Goal: Information Seeking & Learning: Understand process/instructions

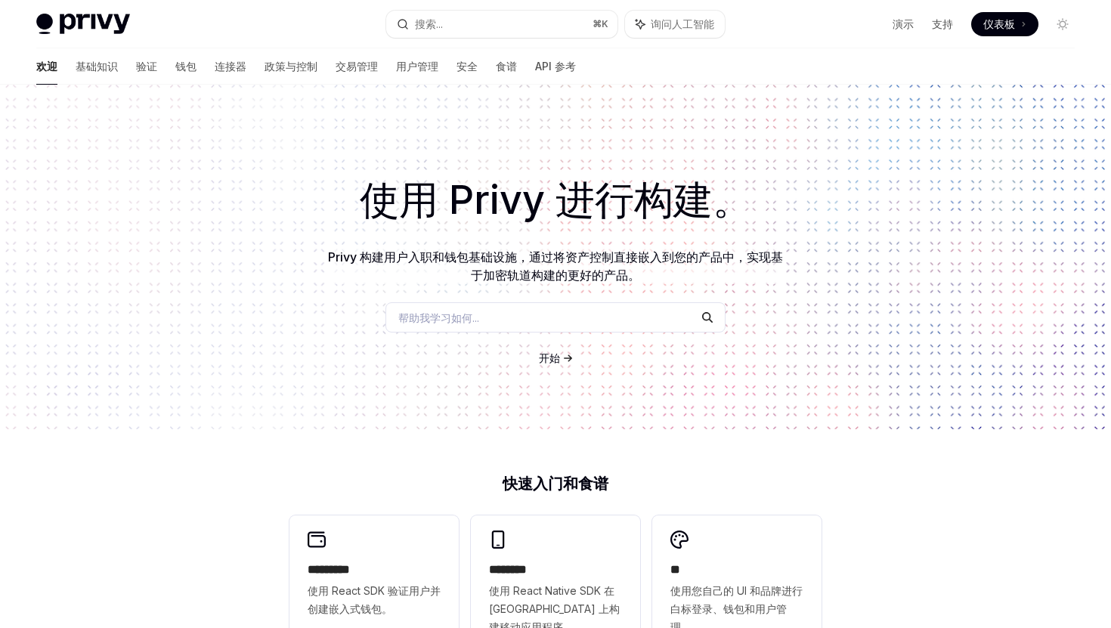
click at [559, 360] on font "开始" at bounding box center [549, 358] width 21 height 13
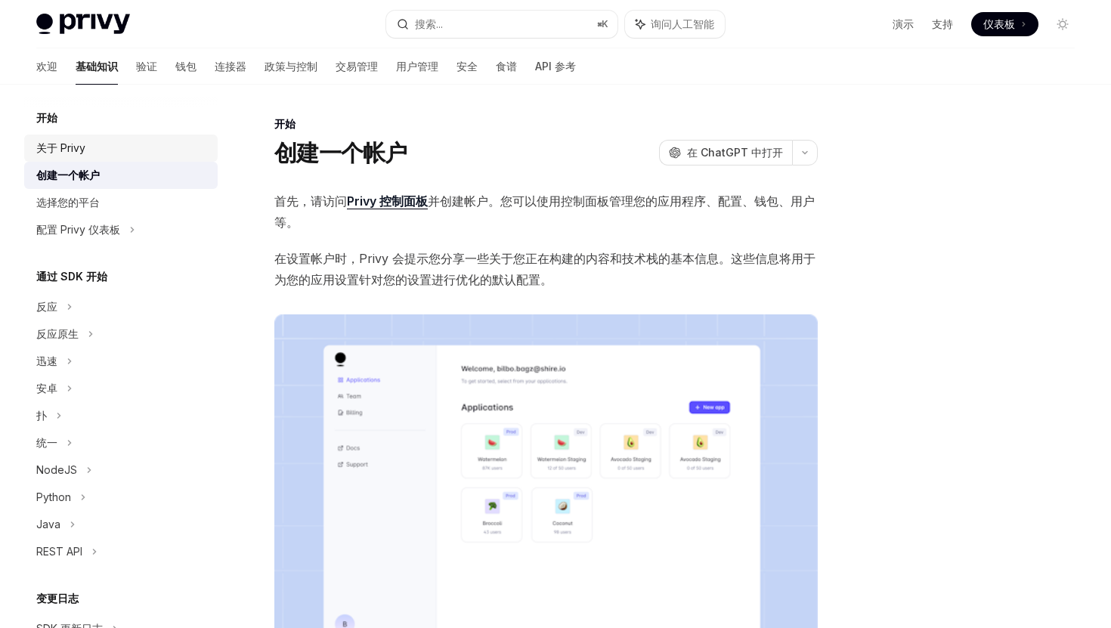
click at [82, 156] on div "关于 Privy" at bounding box center [60, 148] width 49 height 18
type textarea "*"
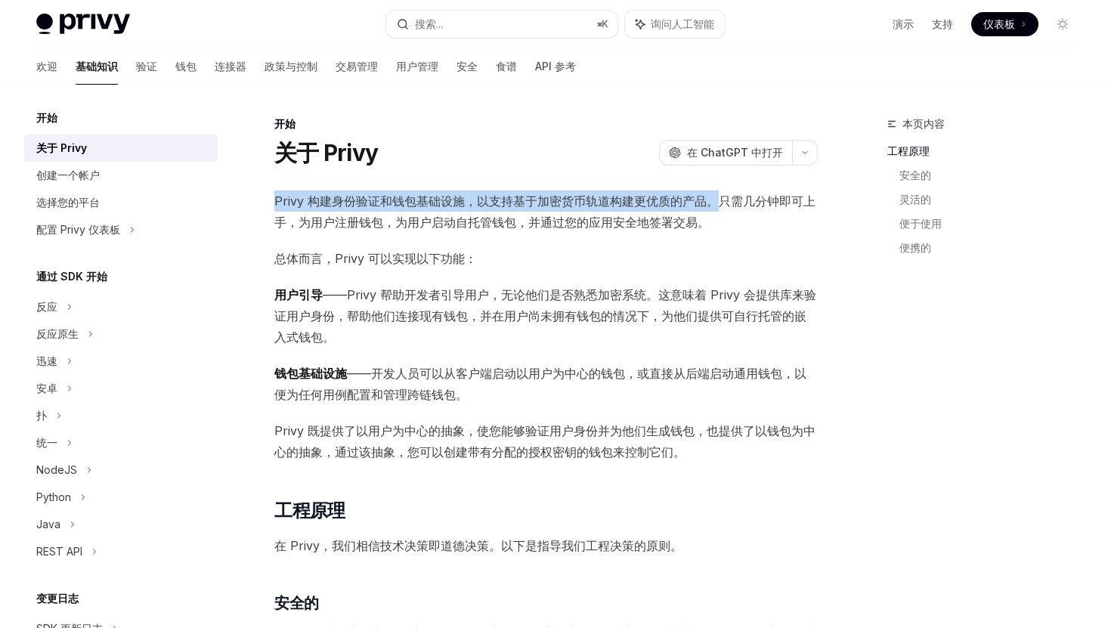
drag, startPoint x: 274, startPoint y: 195, endPoint x: 713, endPoint y: 200, distance: 438.5
click at [713, 200] on font "Privy 构建身份验证和钱包基础设施，以支持基于加密货币轨道构建更优质的产品。只需几分钟即可上手，为用户注册钱包，为用户启动自托管钱包，并通过您的应用安全地…" at bounding box center [544, 212] width 541 height 36
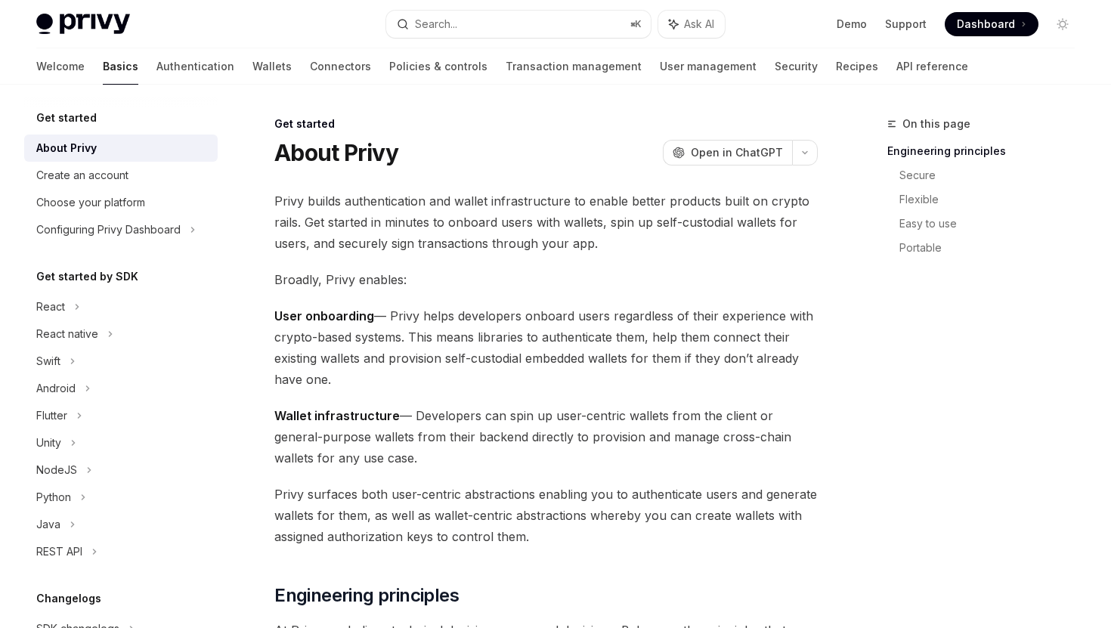
click at [497, 238] on span "Privy builds authentication and wallet infrastructure to enable better products…" at bounding box center [546, 221] width 544 height 63
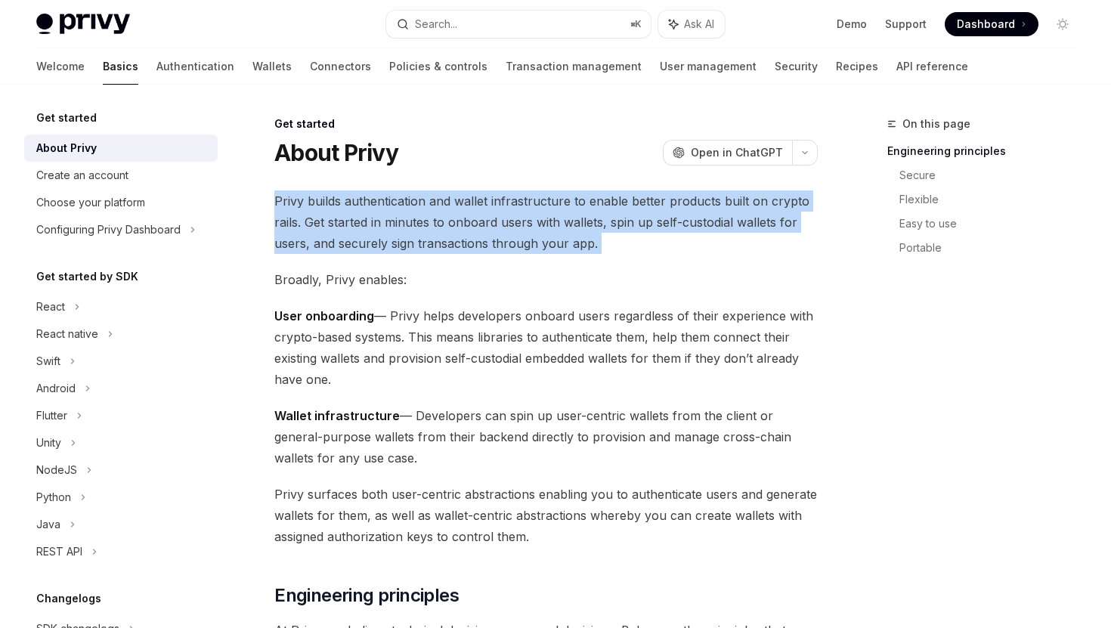
click at [497, 238] on span "Privy builds authentication and wallet infrastructure to enable better products…" at bounding box center [546, 221] width 544 height 63
copy div "Privy builds authentication and wallet infrastructure to enable better products…"
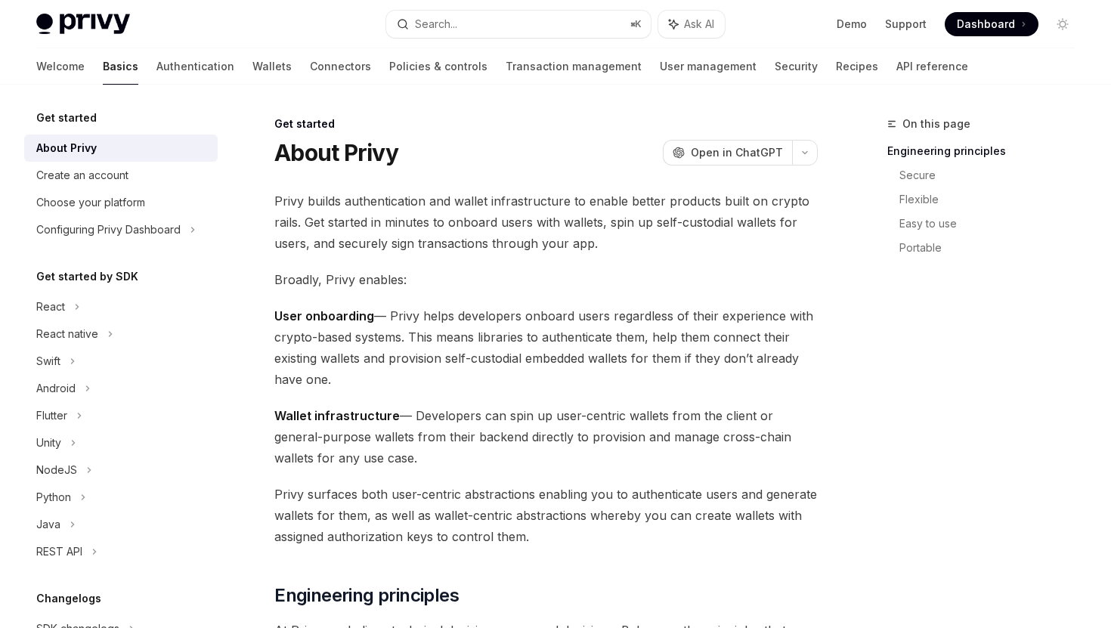
click at [616, 153] on div "About Privy OpenAI Open in ChatGPT" at bounding box center [546, 152] width 544 height 27
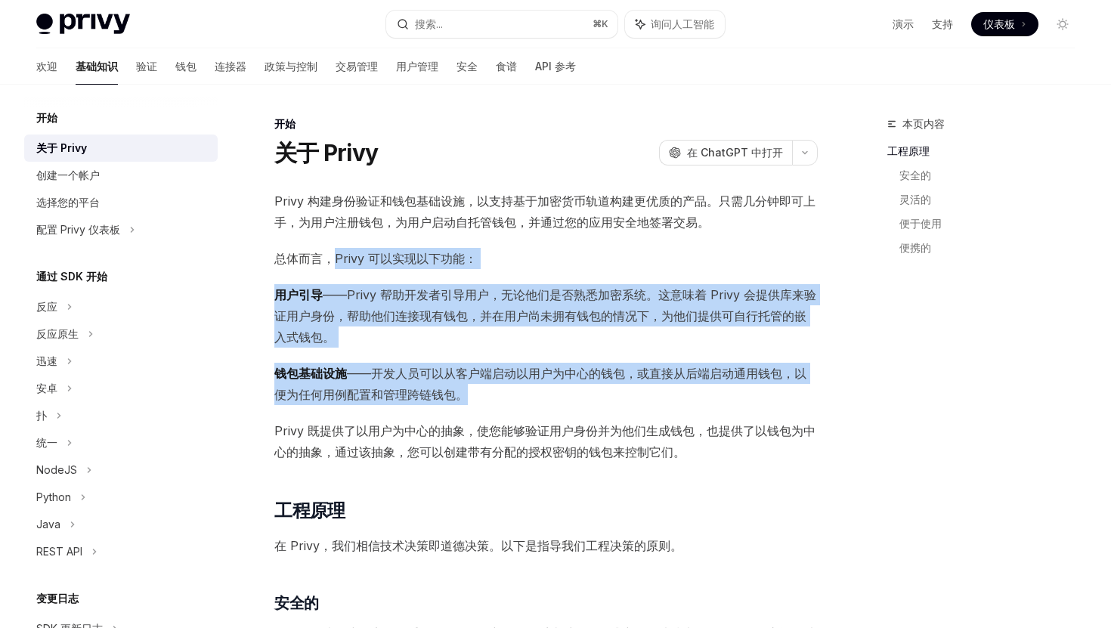
drag, startPoint x: 338, startPoint y: 255, endPoint x: 483, endPoint y: 394, distance: 201.0
copy div "Privy 可以实现以下功能： 用户引导 ——Privy 帮助开发者引导用户，无论他们是否熟悉加密系统。这意味着 Privy 会提供库来验证用户身份，帮助他们…"
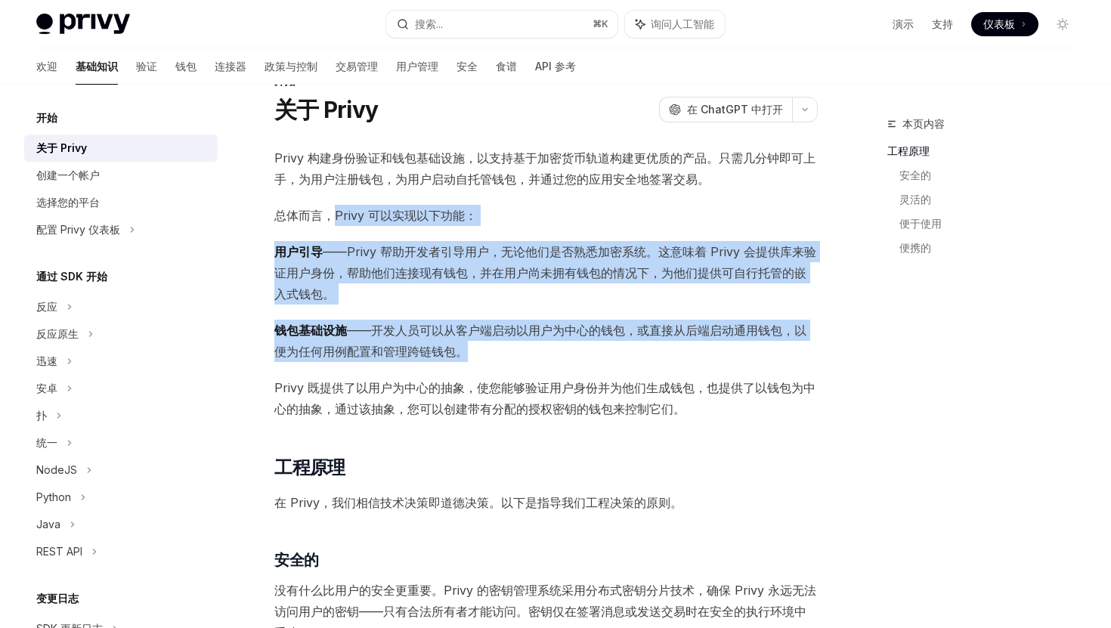
scroll to position [42, 0]
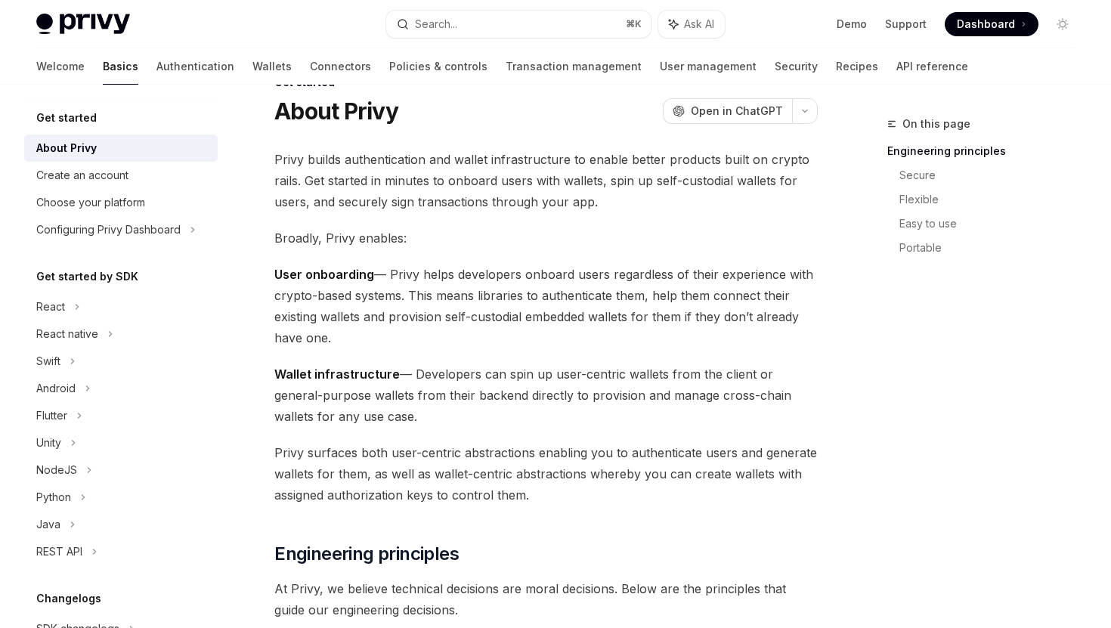
click at [473, 461] on span "Privy surfaces both user-centric abstractions enabling you to authenticate user…" at bounding box center [546, 473] width 544 height 63
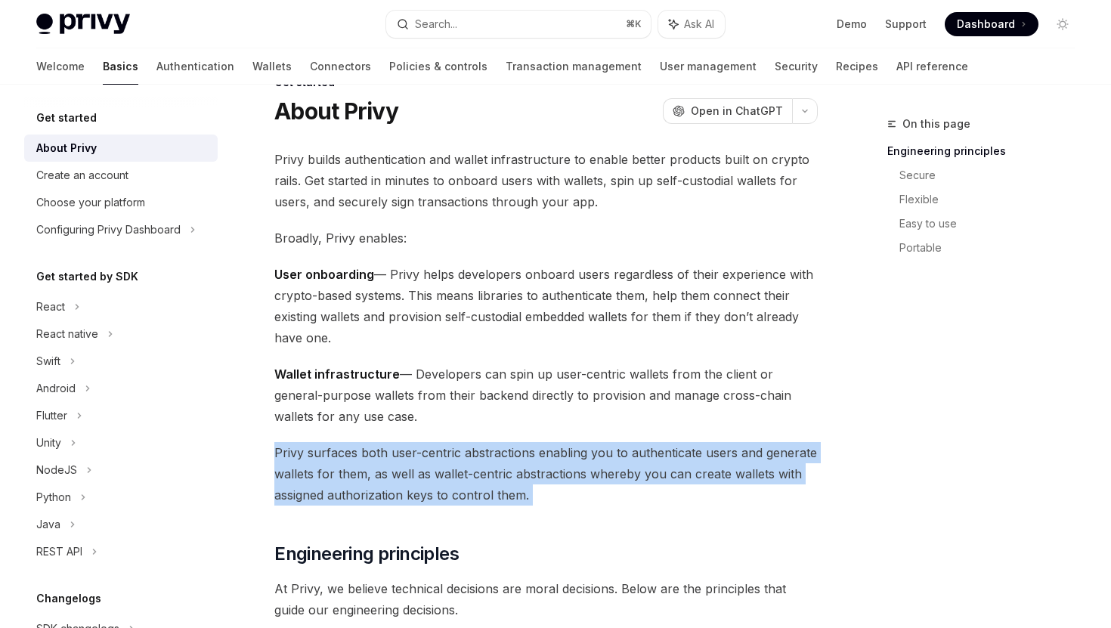
click at [473, 461] on span "Privy surfaces both user-centric abstractions enabling you to authenticate user…" at bounding box center [546, 473] width 544 height 63
copy div "Privy surfaces both user-centric abstractions enabling you to authenticate user…"
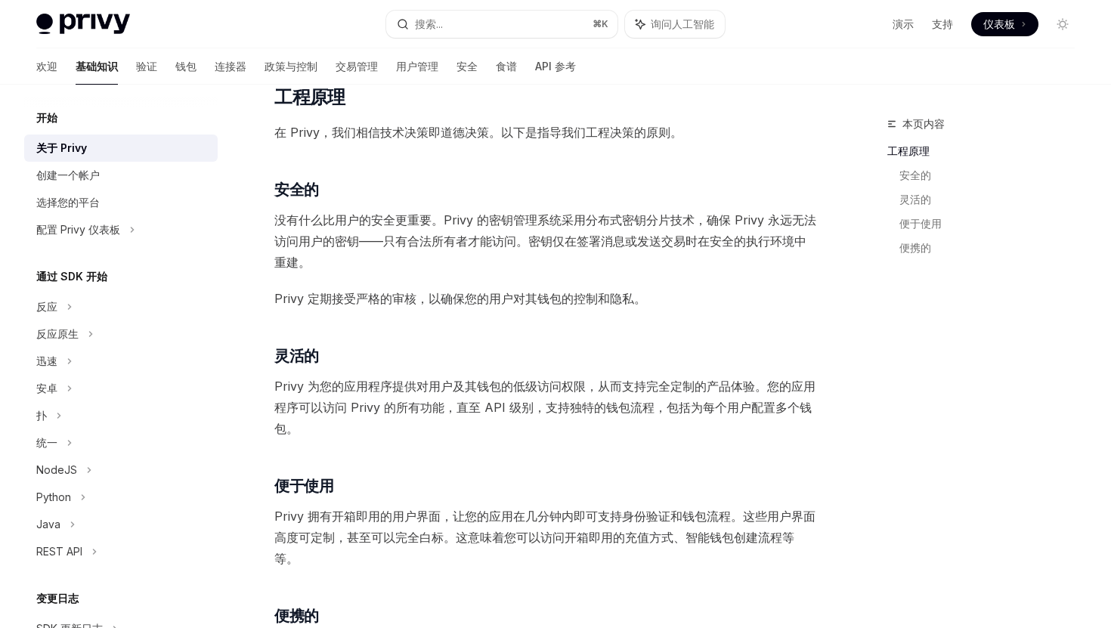
scroll to position [433, 0]
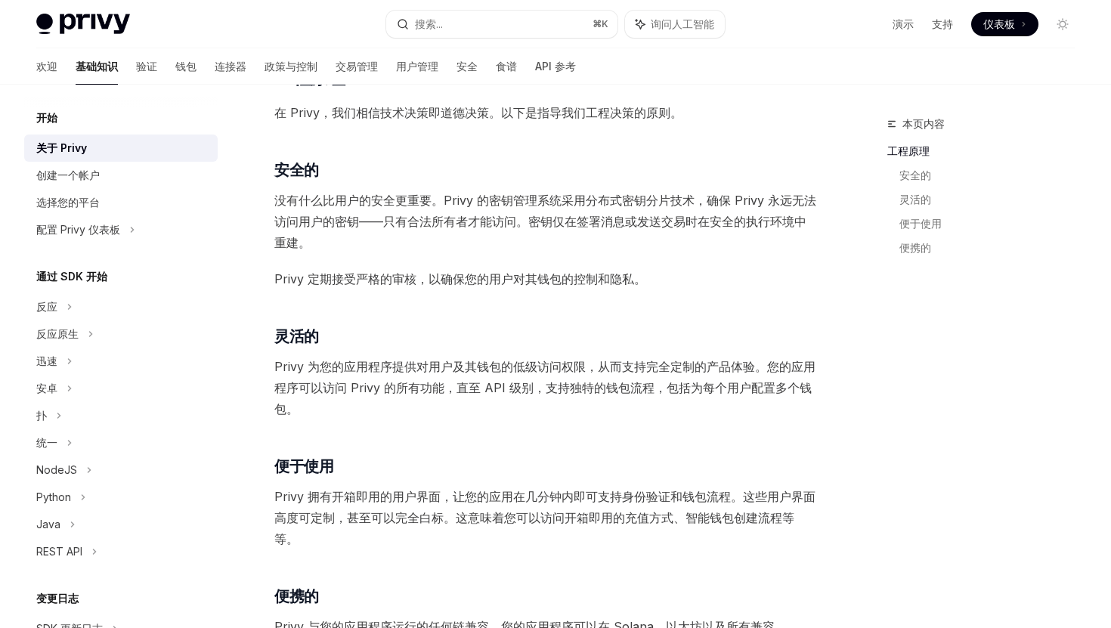
click at [515, 220] on font "没有什么比用户的安全更重要。Privy 的密钥管理系统采用分布式密钥分片技术，确保 Privy 永远无法访问用户的密钥——只有合法所有者才能访问。密钥仅在签署…" at bounding box center [545, 221] width 542 height 57
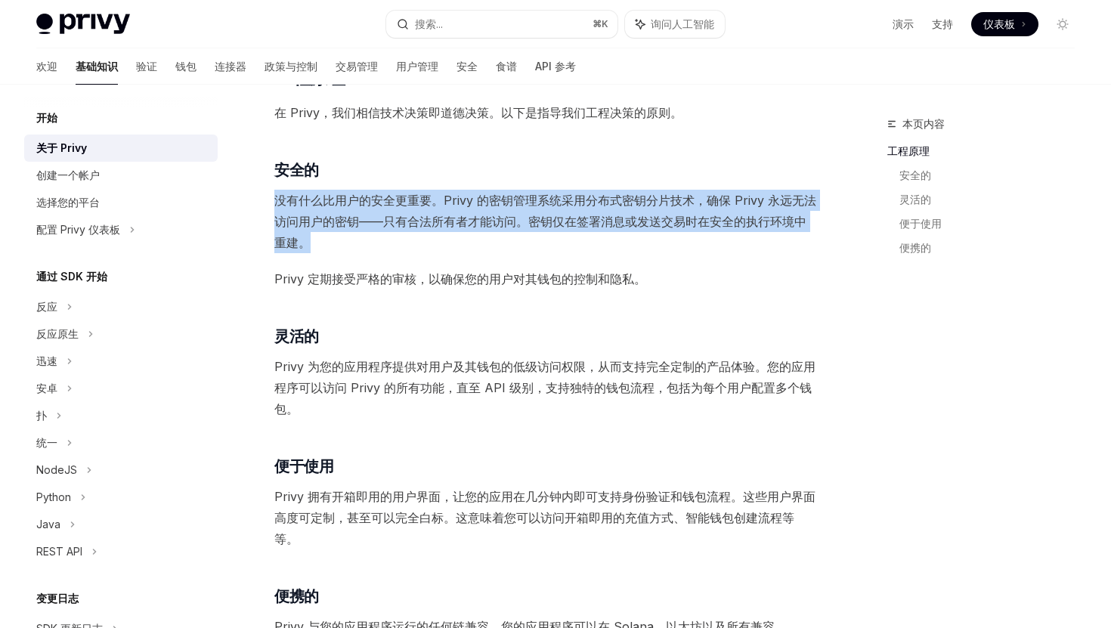
click at [515, 220] on font "没有什么比用户的安全更重要。Privy 的密钥管理系统采用分布式密钥分片技术，确保 Privy 永远无法访问用户的密钥——只有合法所有者才能访问。密钥仅在签署…" at bounding box center [545, 221] width 542 height 57
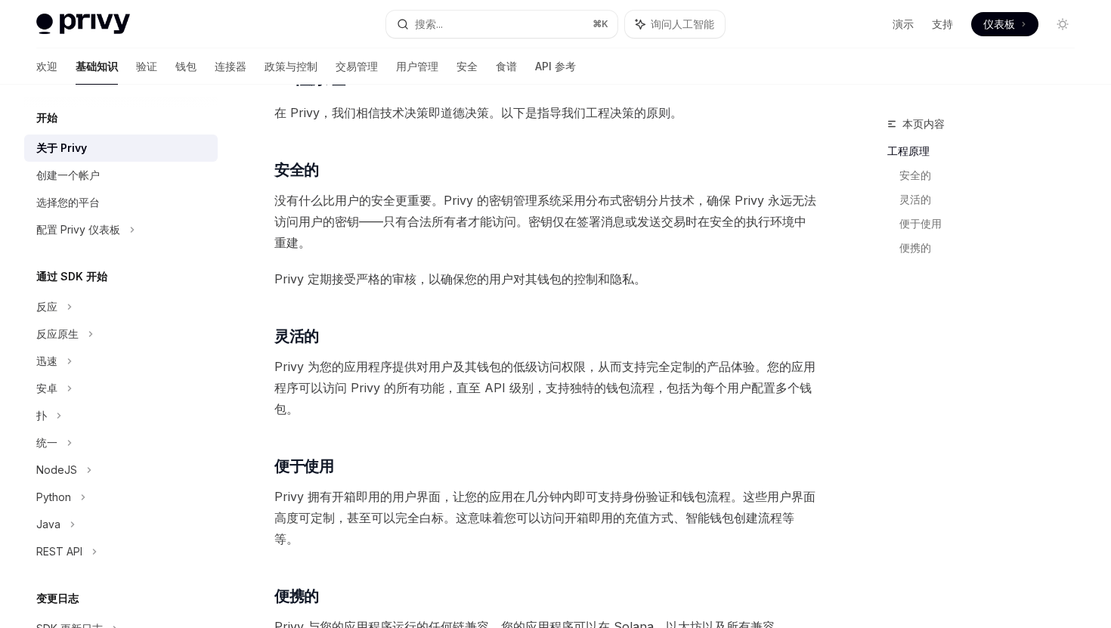
click at [500, 285] on font "Privy 定期接受严格的审核，以确保您的用户对其钱包的控制和隐私。" at bounding box center [460, 278] width 372 height 15
click at [494, 366] on font "Privy 为您的应用程序提供对用户及其钱包的低级访问权限，从而支持完全定制的产品体验。您的应用程序可以访问 Privy 的所有功能，直至 API 级别，支持…" at bounding box center [544, 387] width 541 height 57
click at [465, 367] on font "Privy 为您的应用程序提供对用户及其钱包的低级访问权限，从而支持完全定制的产品体验。您的应用程序可以访问 Privy 的所有功能，直至 API 级别，支持…" at bounding box center [544, 387] width 541 height 57
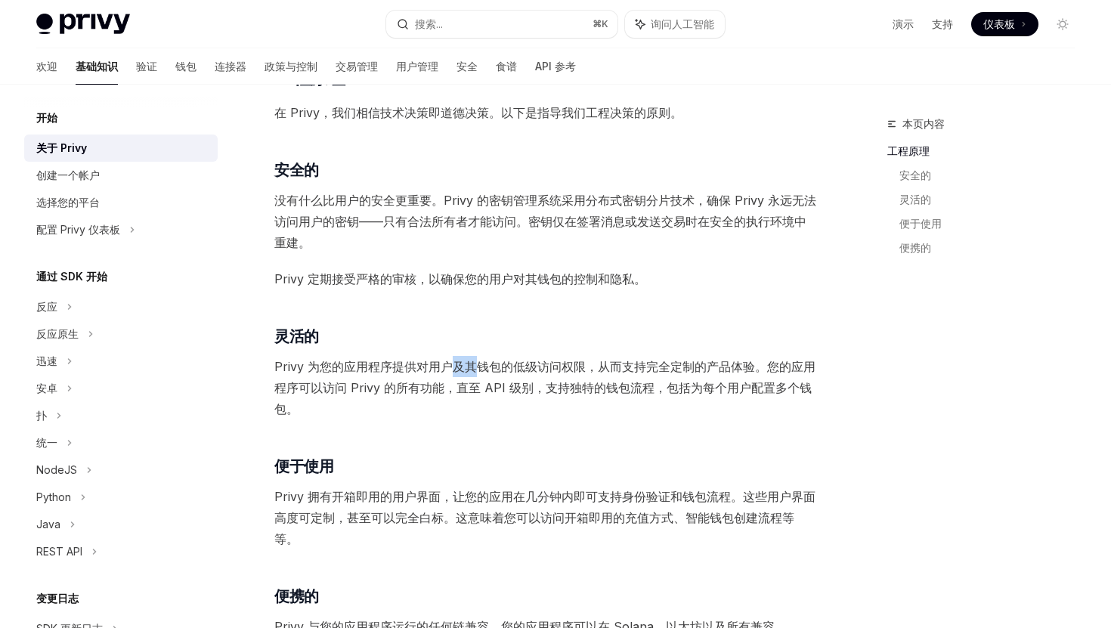
click at [465, 367] on font "Privy 为您的应用程序提供对用户及其钱包的低级访问权限，从而支持完全定制的产品体验。您的应用程序可以访问 Privy 的所有功能，直至 API 级别，支持…" at bounding box center [544, 387] width 541 height 57
click at [429, 370] on font "Privy 为您的应用程序提供对用户及其钱包的低级访问权限，从而支持完全定制的产品体验。您的应用程序可以访问 Privy 的所有功能，直至 API 级别，支持…" at bounding box center [544, 387] width 541 height 57
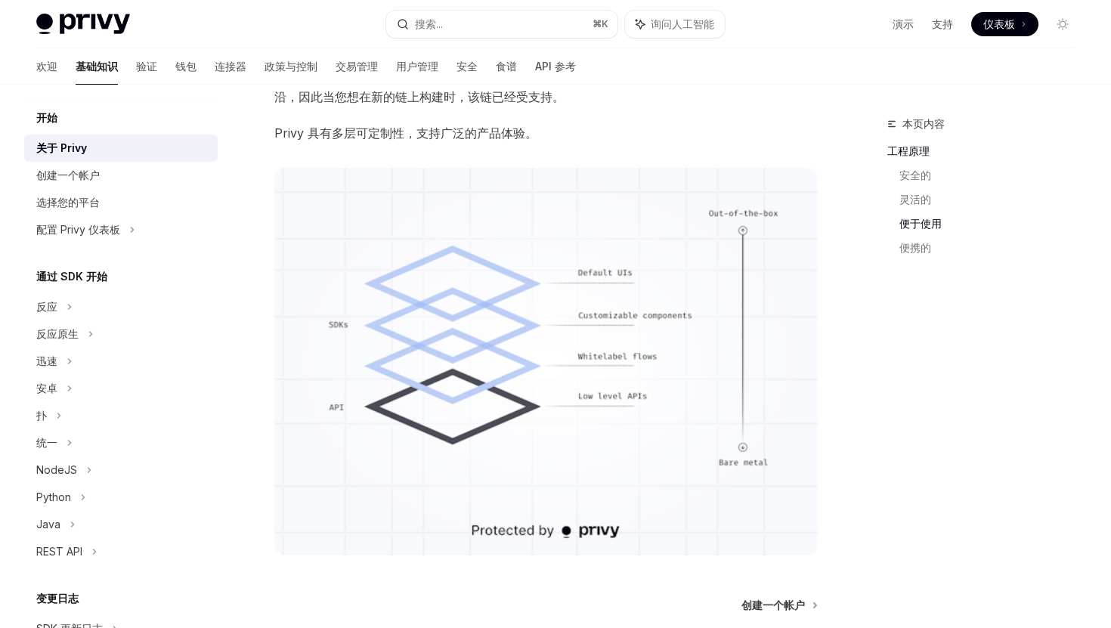
scroll to position [1157, 0]
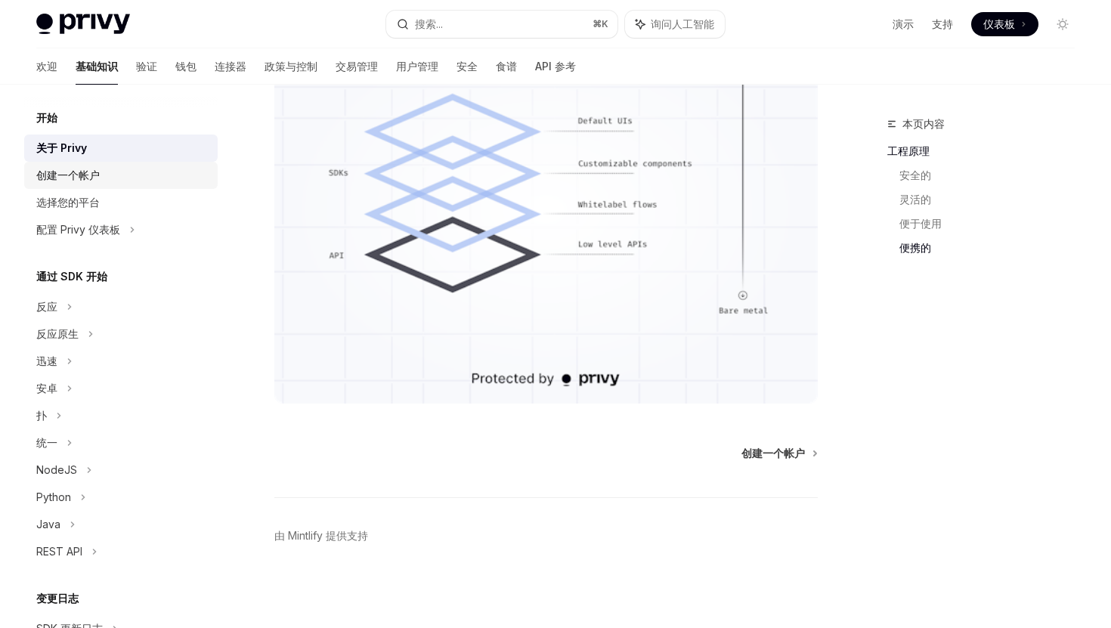
click at [146, 169] on div "创建一个帐户" at bounding box center [122, 175] width 172 height 18
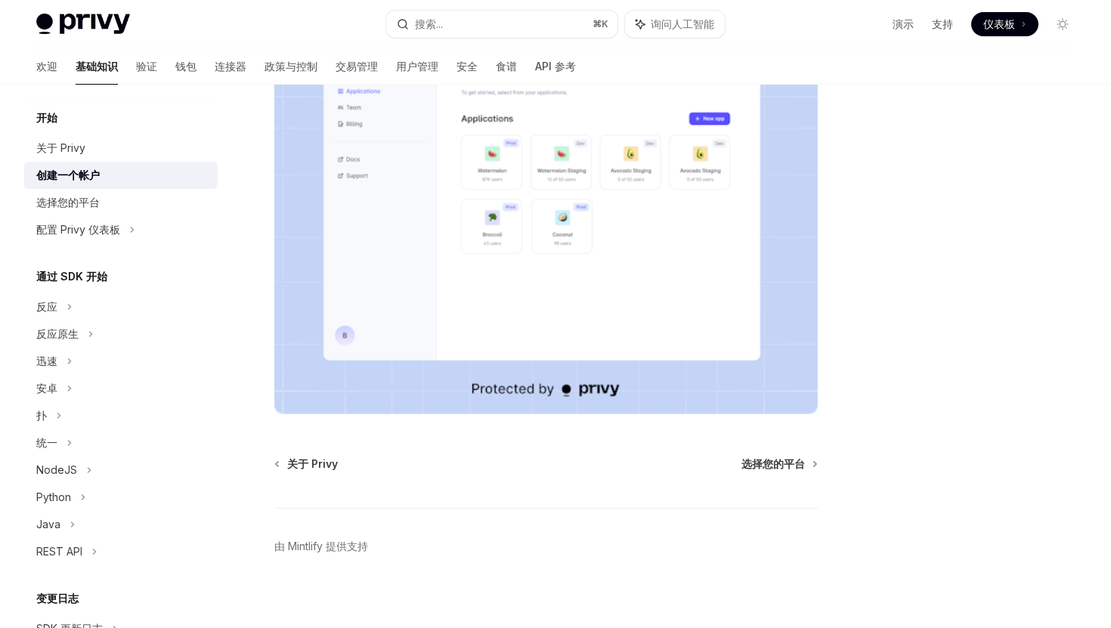
scroll to position [299, 0]
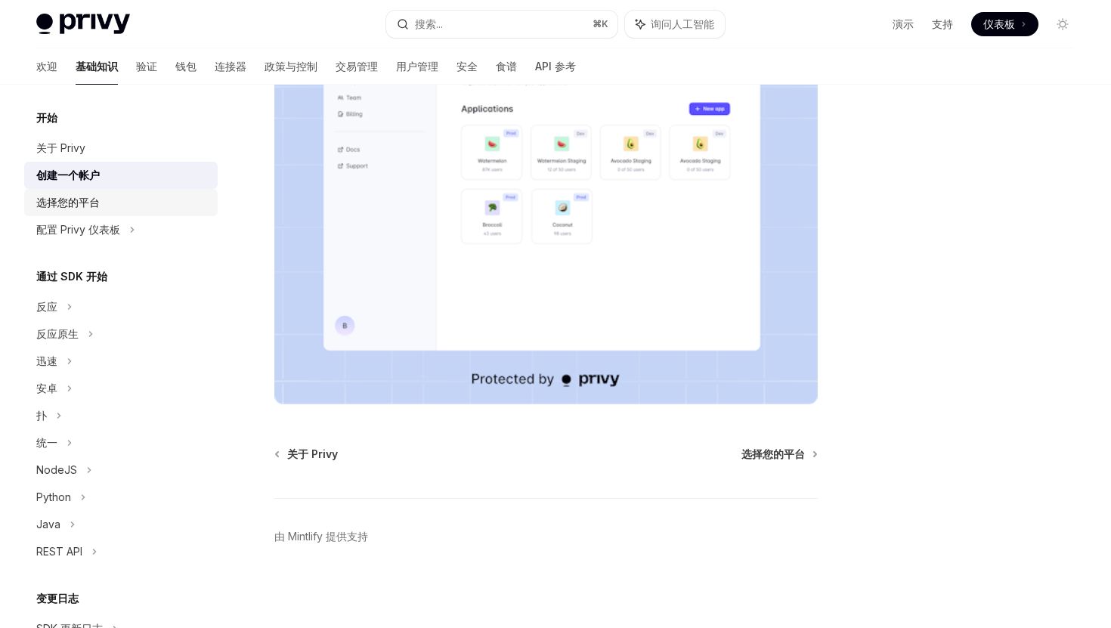
click at [68, 206] on font "选择您的平台" at bounding box center [67, 202] width 63 height 13
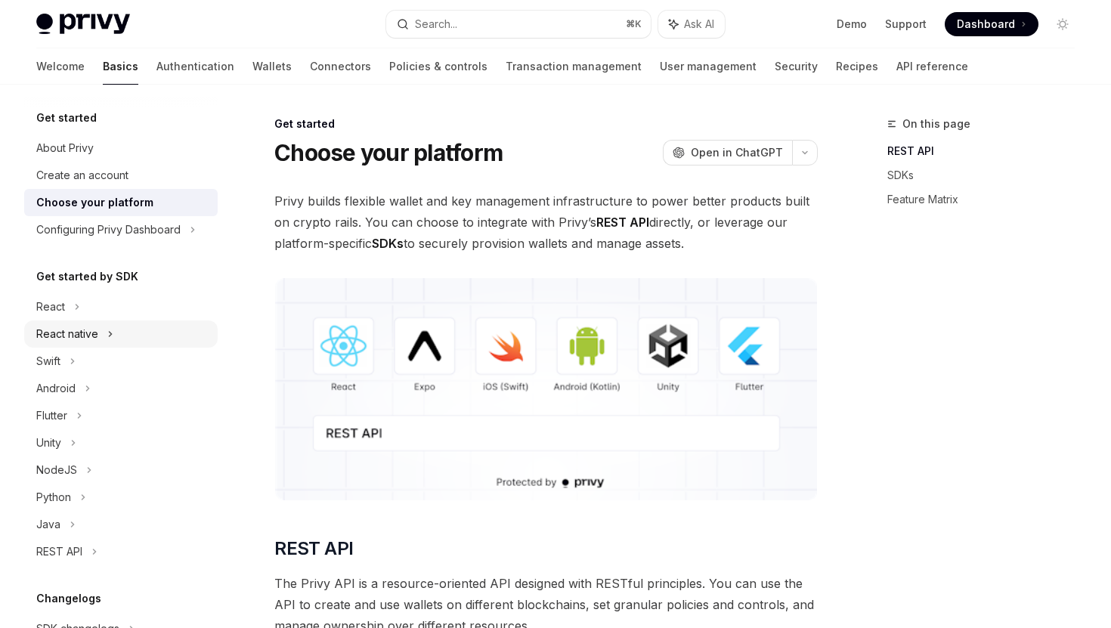
scroll to position [176, 0]
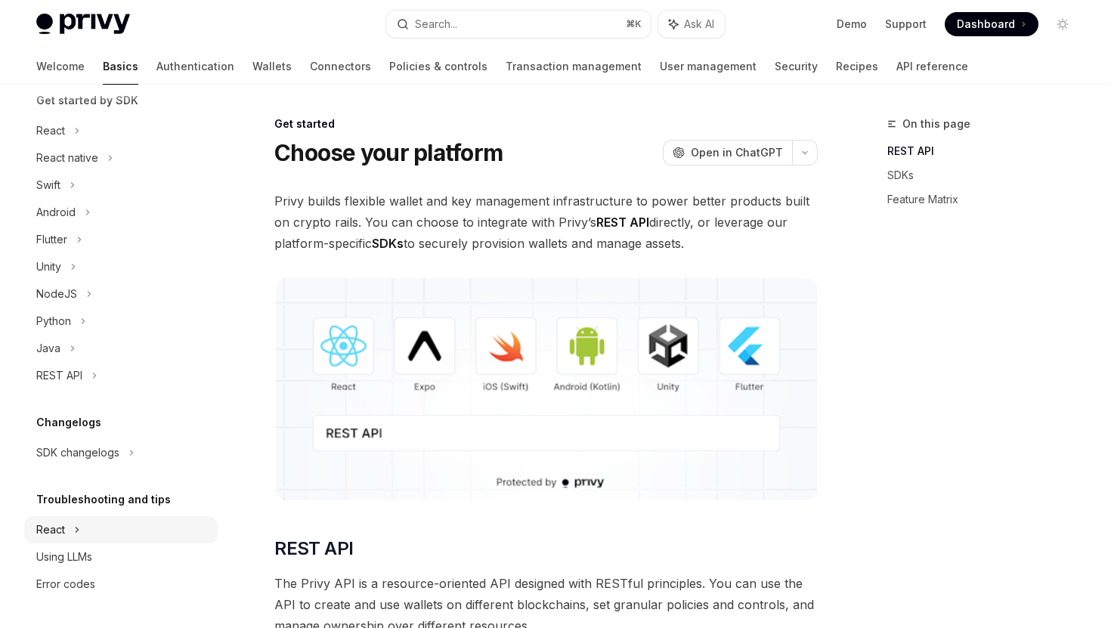
click at [101, 144] on div "React" at bounding box center [121, 130] width 194 height 27
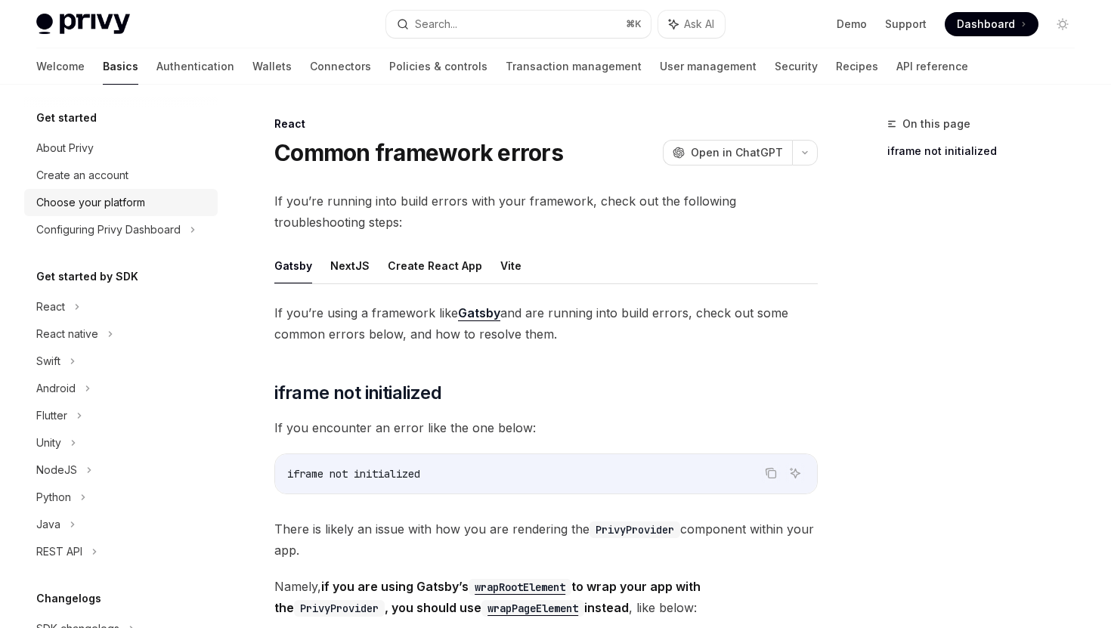
click at [161, 209] on div "Choose your platform" at bounding box center [122, 203] width 172 height 18
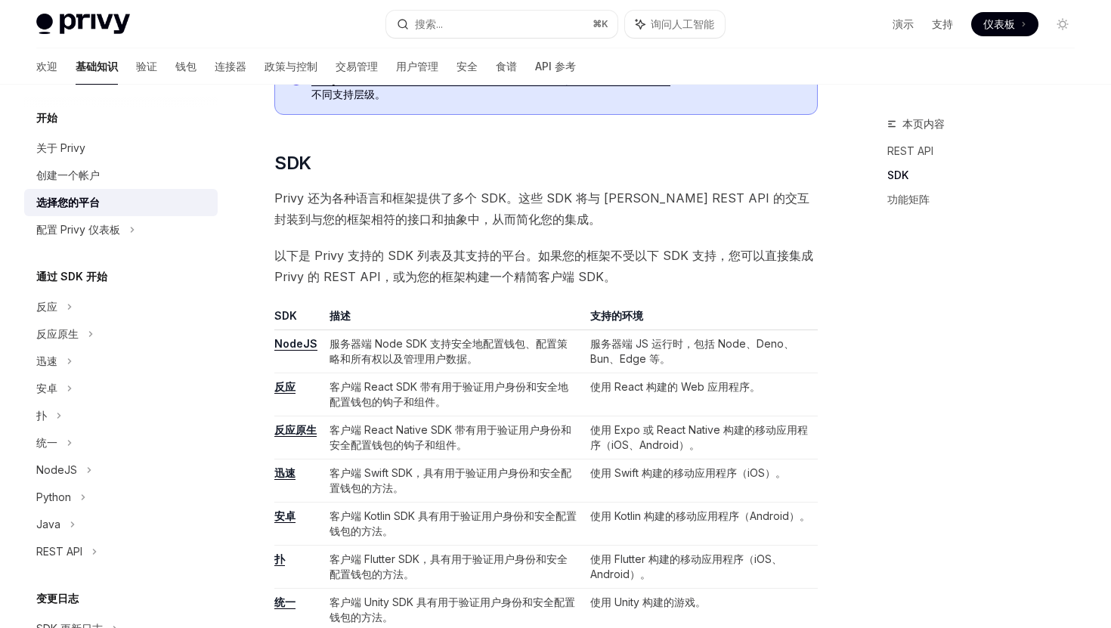
scroll to position [1175, 0]
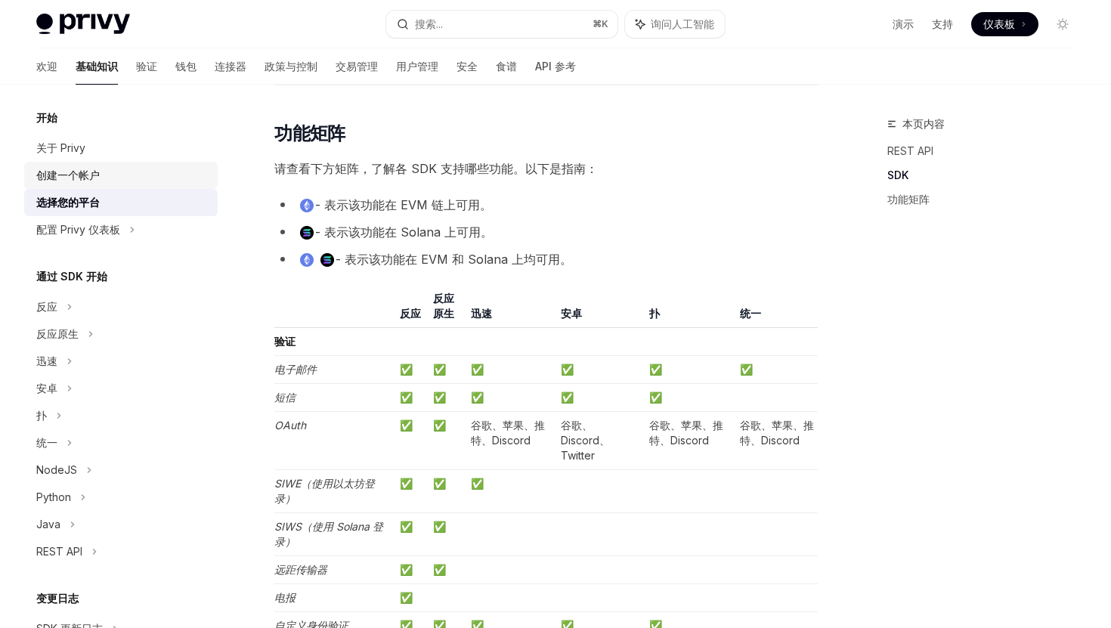
click at [101, 179] on div "创建一个帐户" at bounding box center [122, 175] width 172 height 18
type textarea "*"
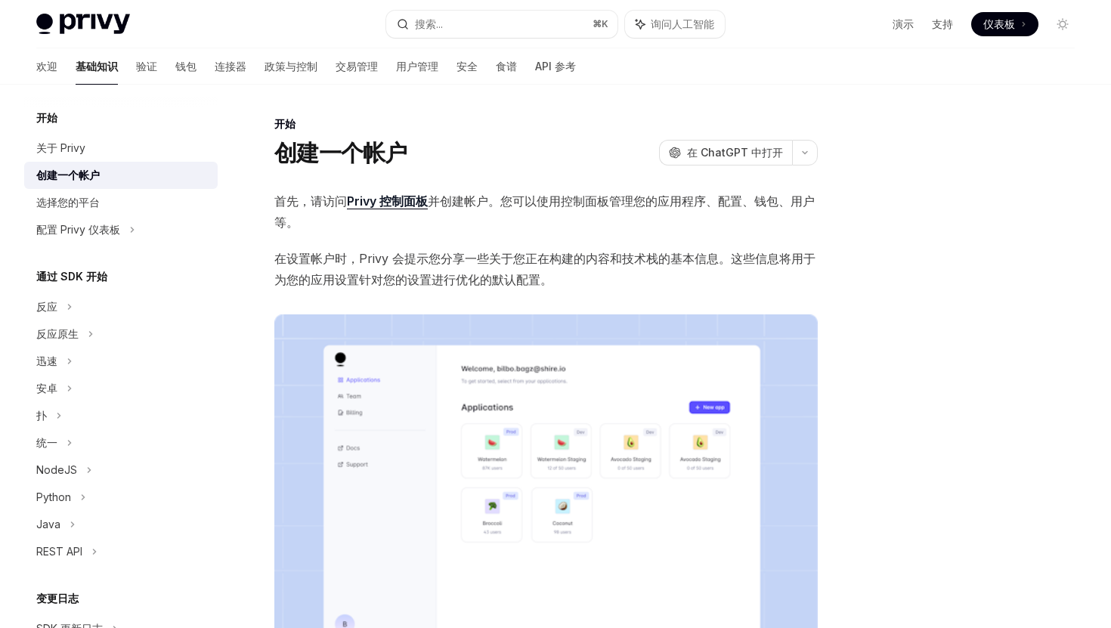
scroll to position [299, 0]
